Goal: Register for event/course

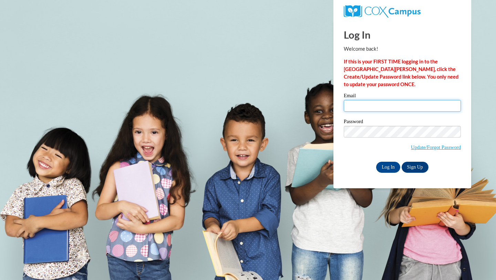
click at [371, 107] on input "Email" at bounding box center [402, 106] width 117 height 12
type input "edierognerud6@gmail.com"
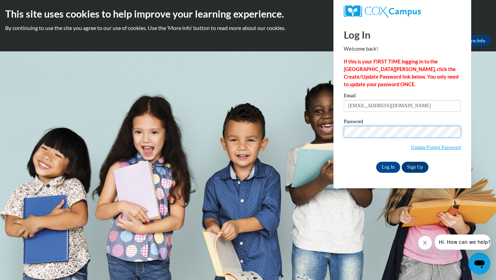
click at [376, 162] on input "Log In" at bounding box center [388, 167] width 24 height 11
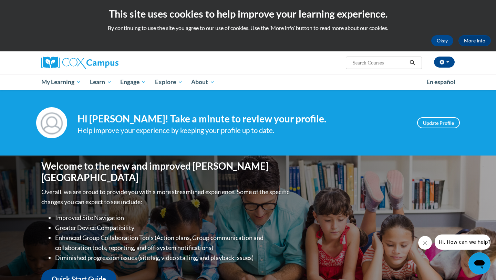
click at [365, 63] on input "Search..." at bounding box center [379, 63] width 55 height 8
type input "Reading FLuency"
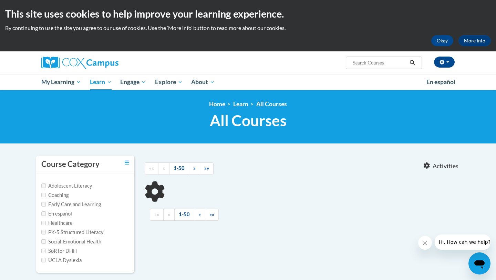
type input "Reading FLuency"
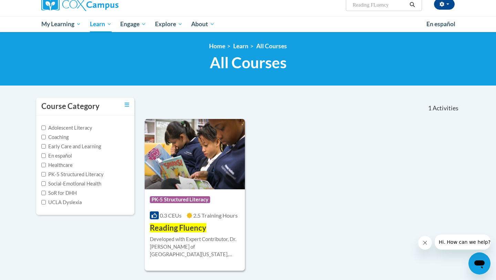
scroll to position [59, 0]
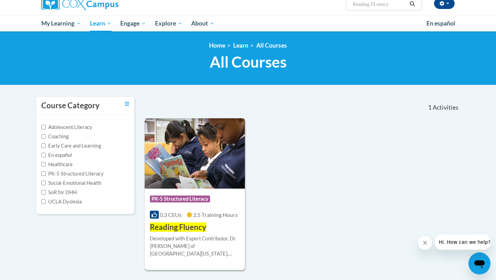
click at [200, 181] on img at bounding box center [195, 153] width 100 height 70
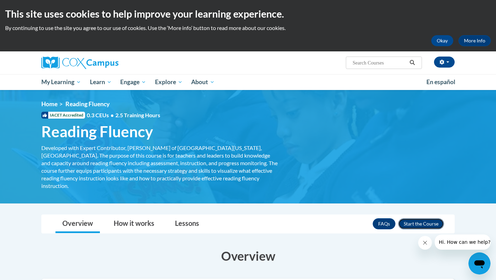
click at [421, 218] on button "Enroll" at bounding box center [421, 223] width 46 height 11
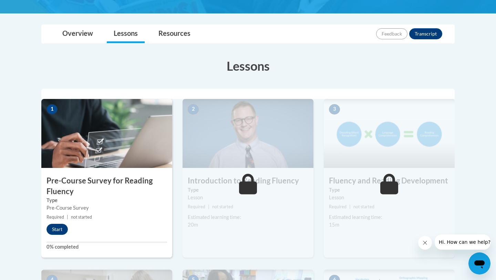
scroll to position [144, 0]
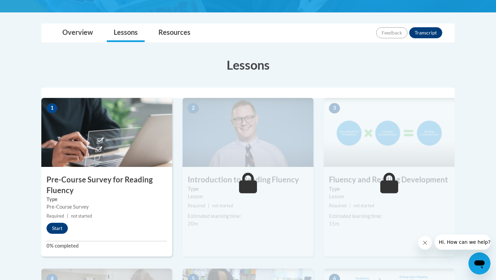
click at [134, 125] on img at bounding box center [106, 132] width 131 height 69
click at [63, 224] on button "Start" at bounding box center [56, 227] width 21 height 11
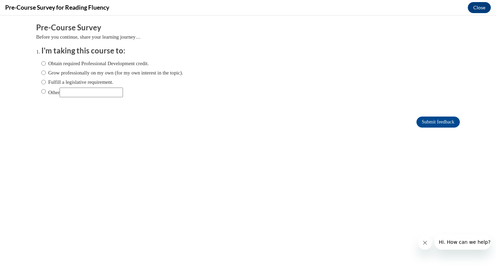
scroll to position [0, 0]
click at [95, 90] on input "Other" at bounding box center [91, 92] width 63 height 10
click at [43, 93] on input "Other" at bounding box center [43, 91] width 4 height 8
radio input "true"
click at [69, 92] on input "Other" at bounding box center [91, 92] width 63 height 10
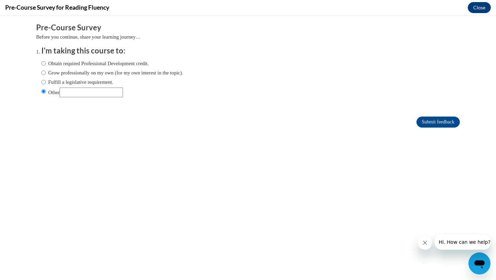
type input "college course"
click at [430, 123] on input "Submit feedback" at bounding box center [437, 121] width 43 height 11
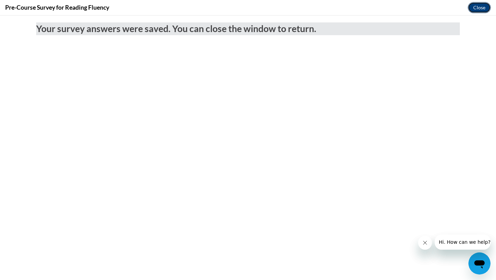
click at [484, 9] on button "Close" at bounding box center [479, 7] width 23 height 11
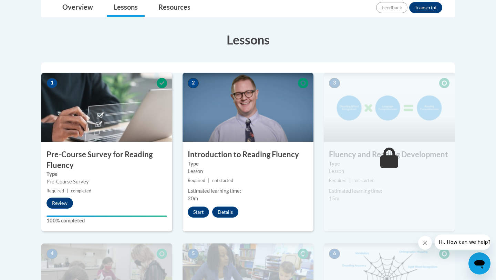
scroll to position [169, 0]
click at [196, 214] on button "Start" at bounding box center [198, 211] width 21 height 11
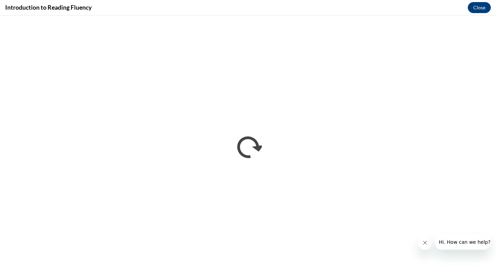
scroll to position [0, 0]
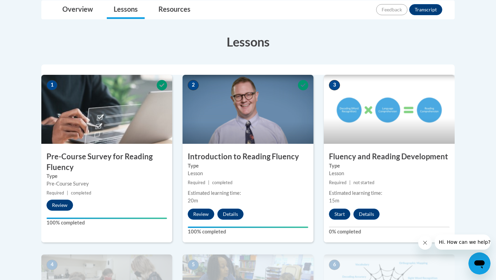
scroll to position [168, 0]
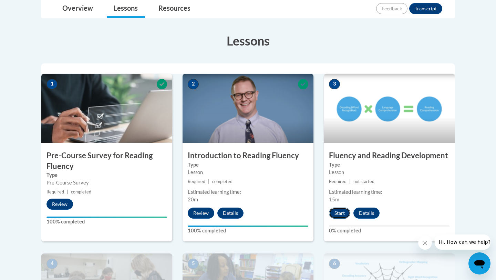
click at [341, 212] on button "Start" at bounding box center [339, 212] width 21 height 11
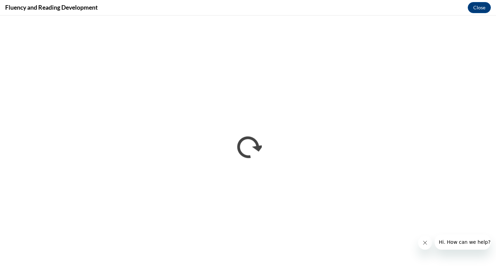
scroll to position [0, 0]
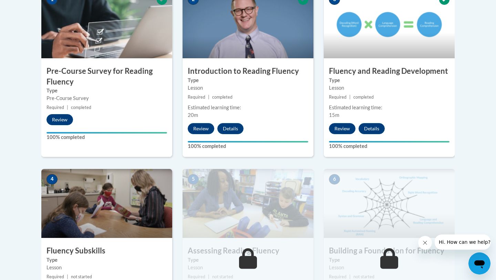
scroll to position [253, 0]
